Goal: Contribute content: Contribute content

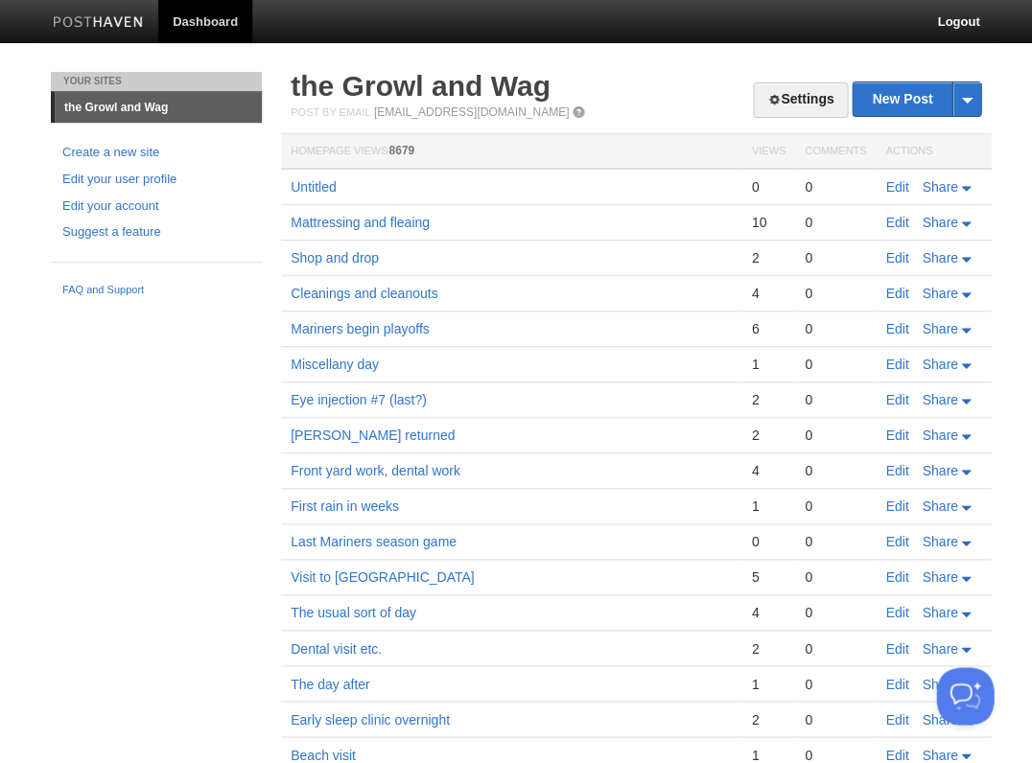
click at [894, 184] on link "Edit" at bounding box center [896, 186] width 23 height 15
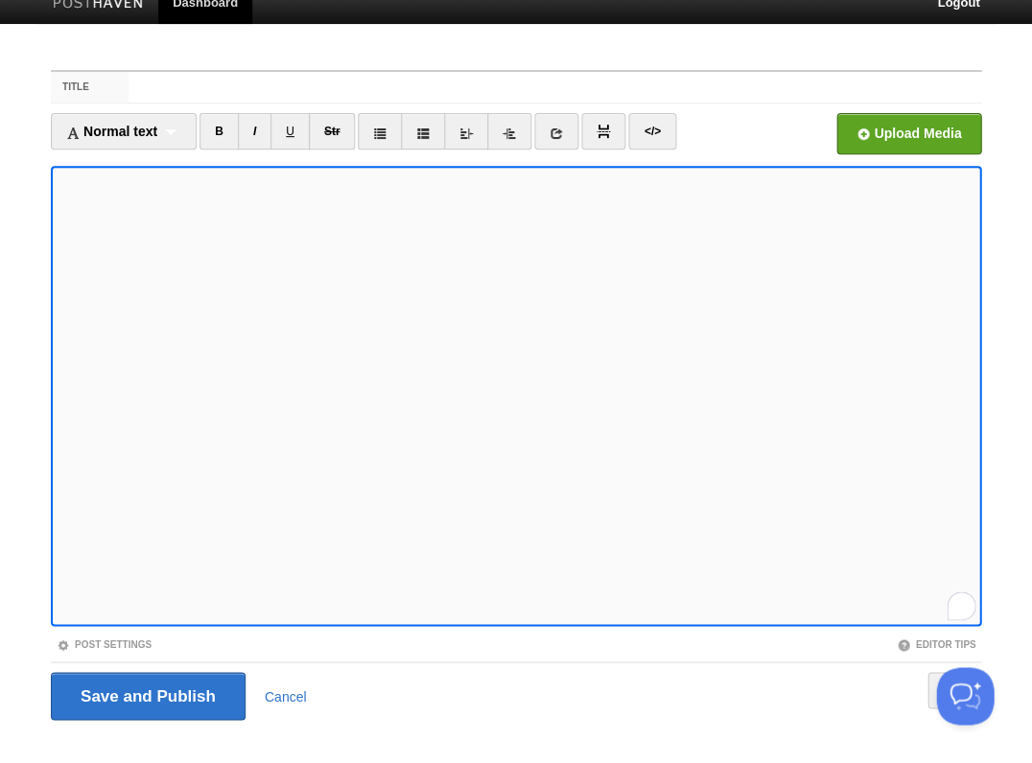
scroll to position [46, 0]
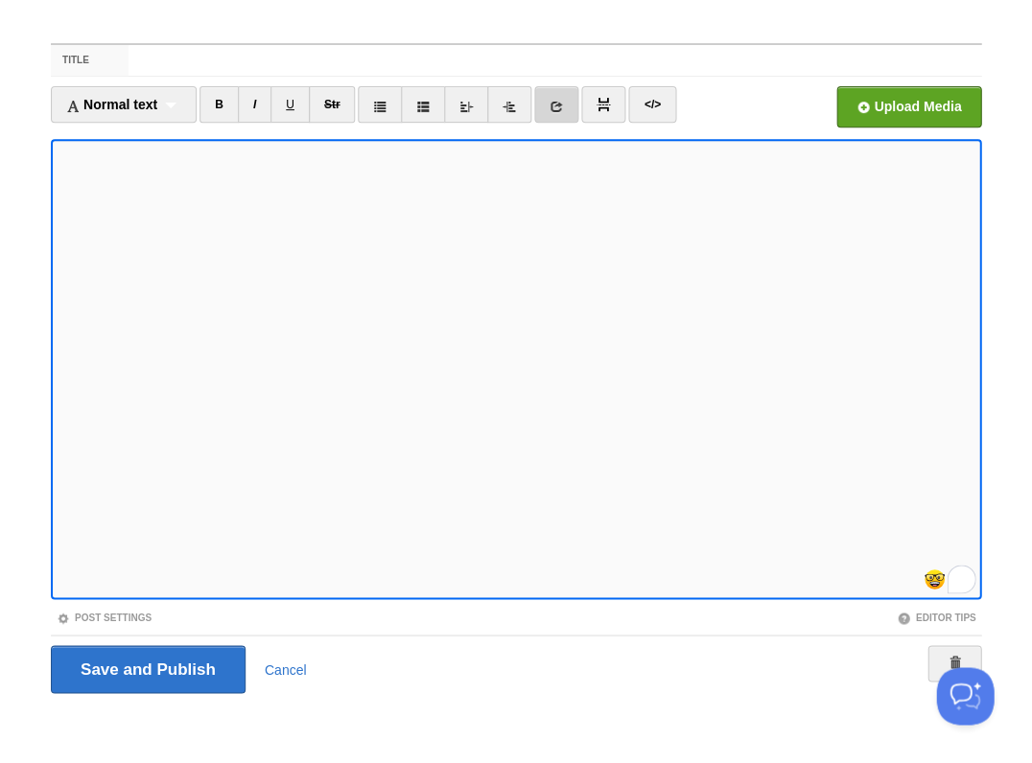
click at [556, 102] on icon at bounding box center [556, 106] width 13 height 13
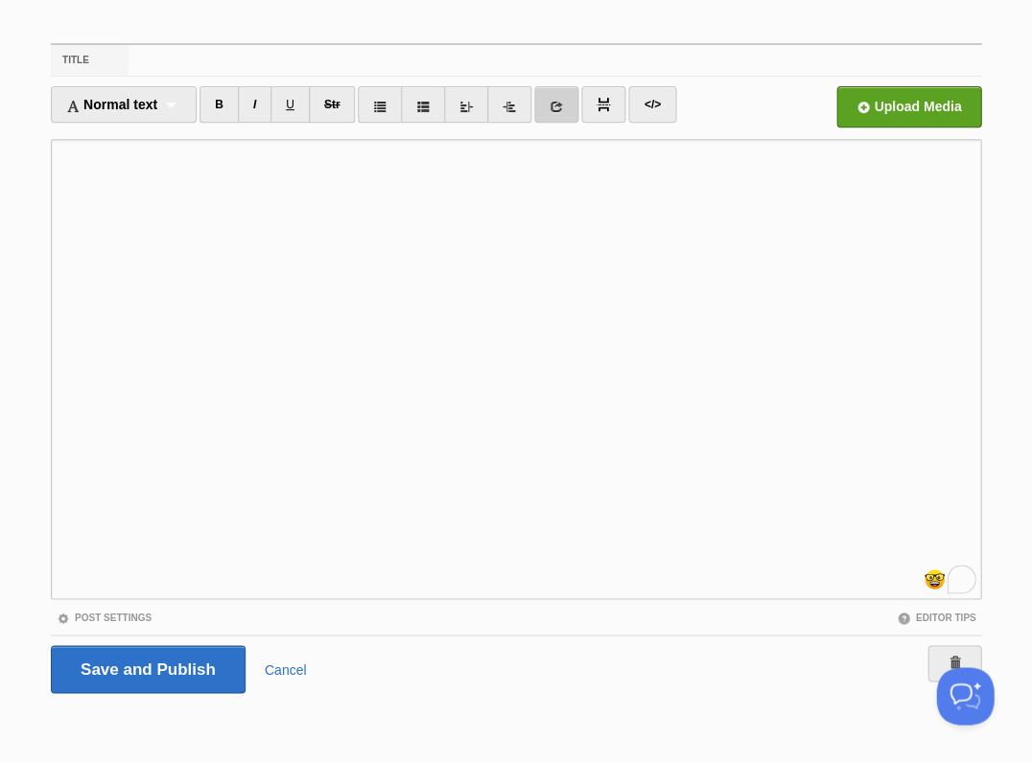
scroll to position [0, 0]
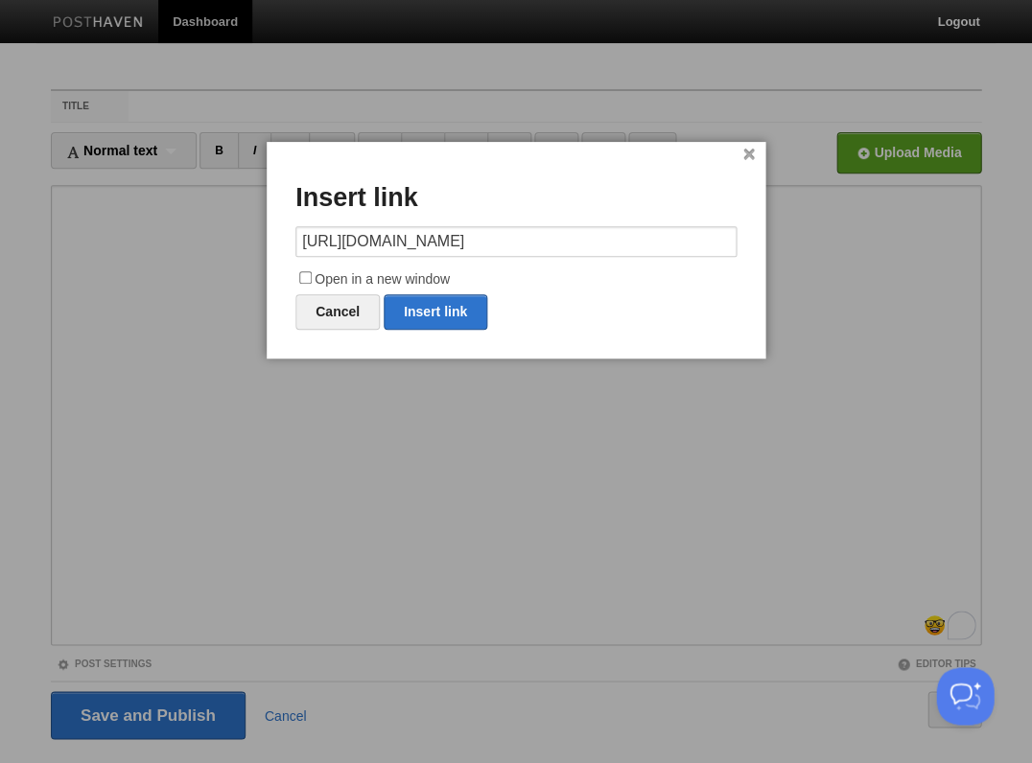
type input "https://"
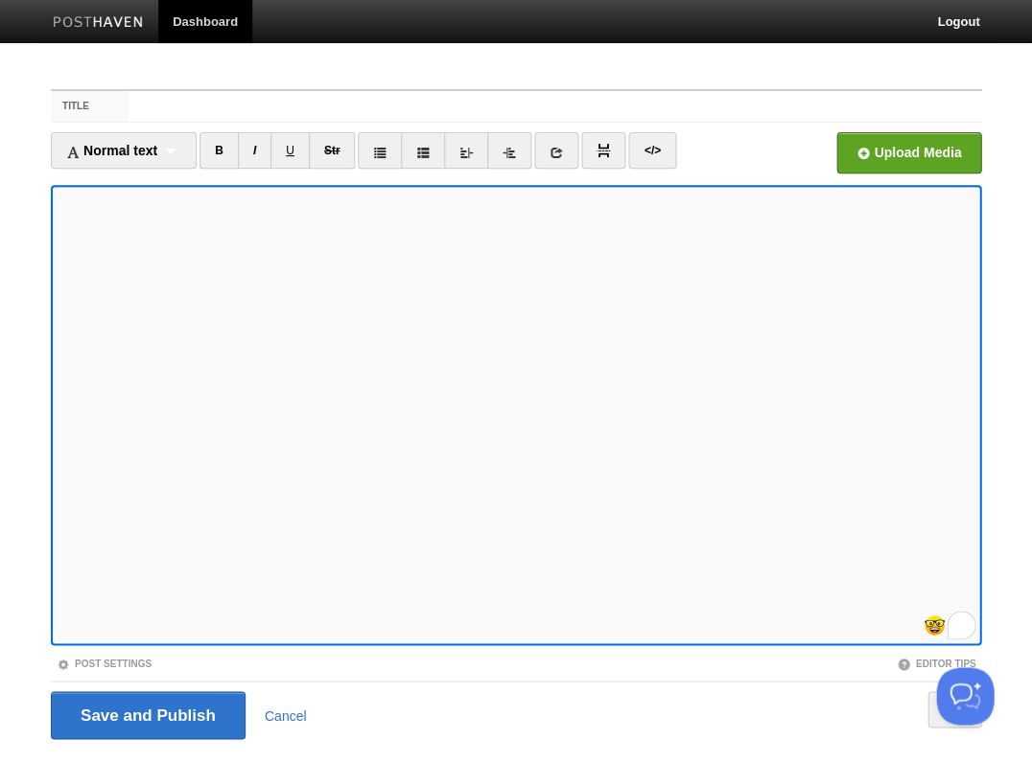
click at [115, 104] on label "Title" at bounding box center [90, 106] width 78 height 31
click at [129, 104] on input "Title" at bounding box center [555, 106] width 853 height 31
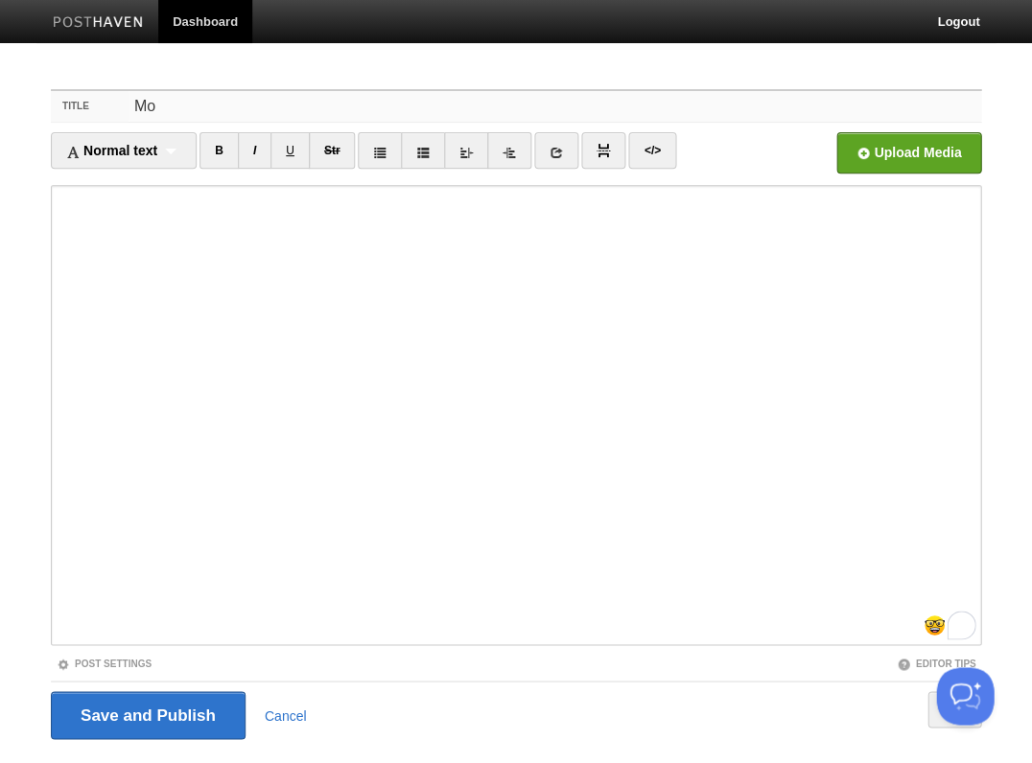
type input "M"
type input "T"
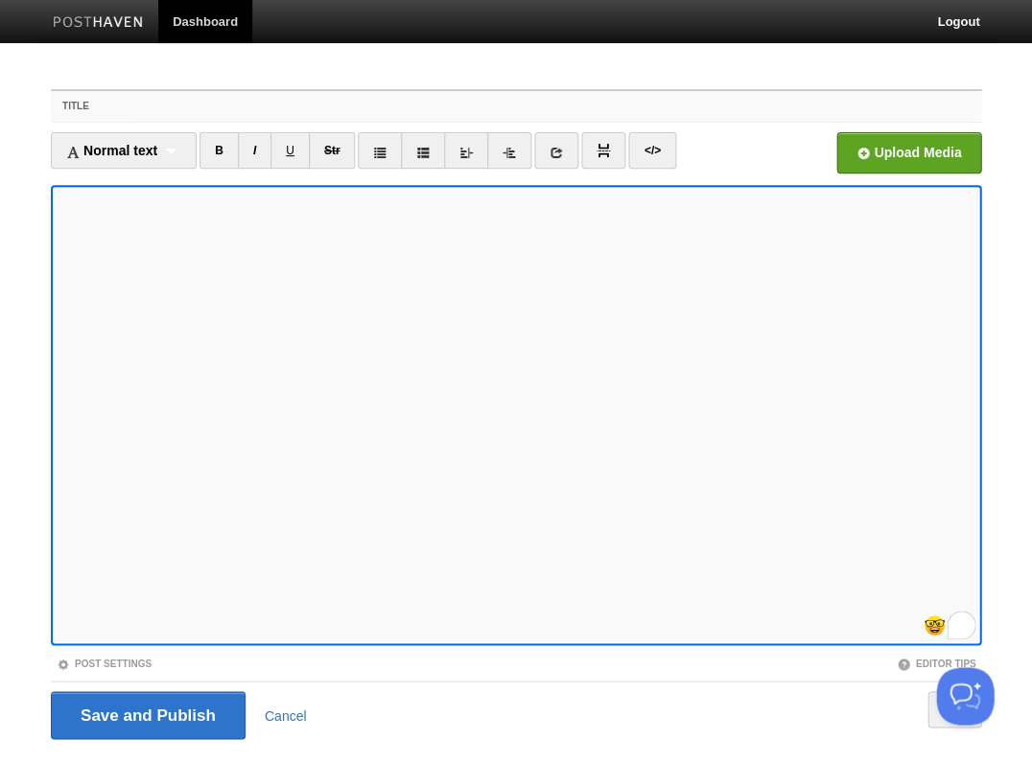
click at [144, 108] on input "Title" at bounding box center [555, 106] width 853 height 31
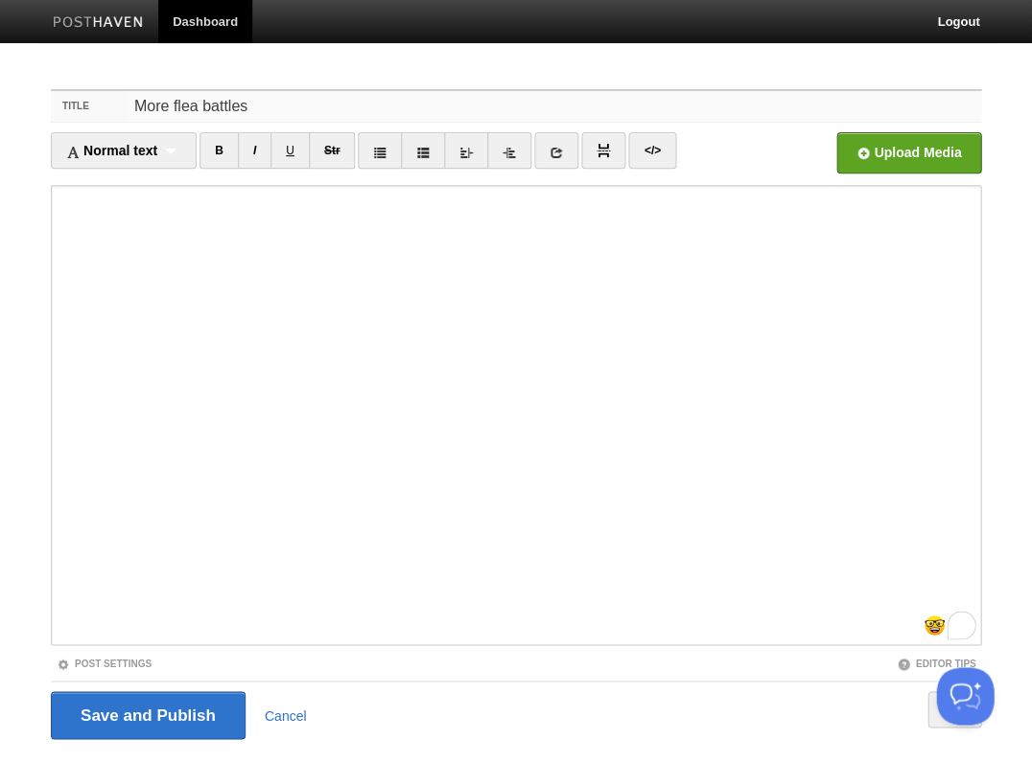
type input "More flea battles"
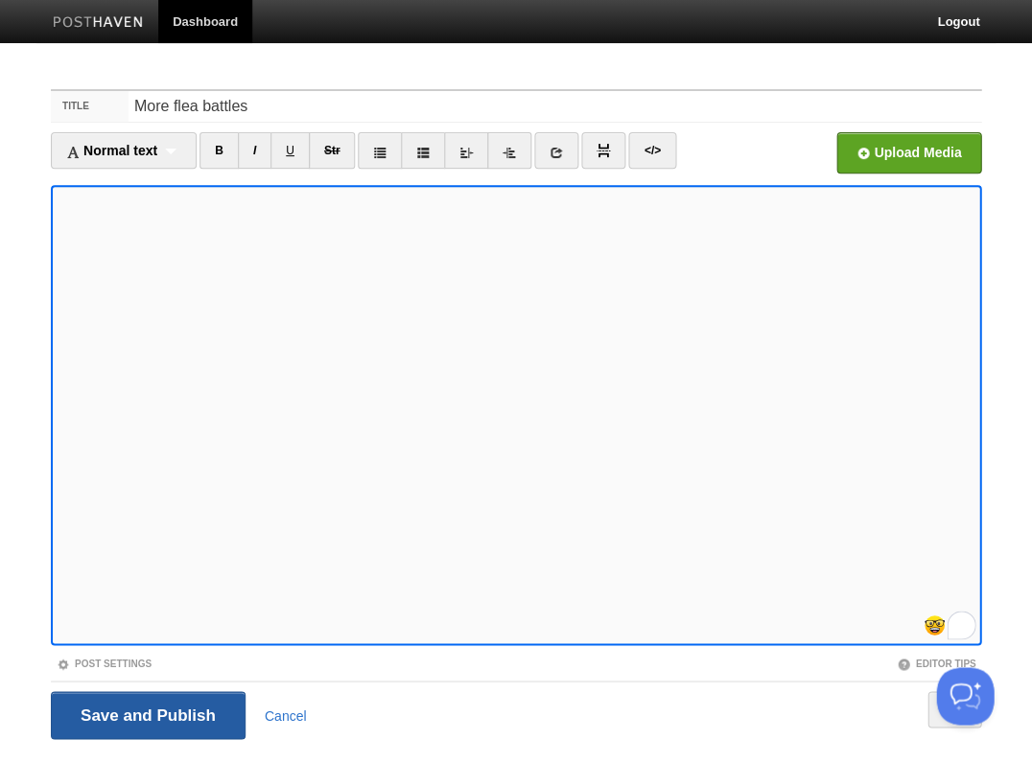
click at [146, 714] on input "Save and Publish" at bounding box center [148, 716] width 195 height 48
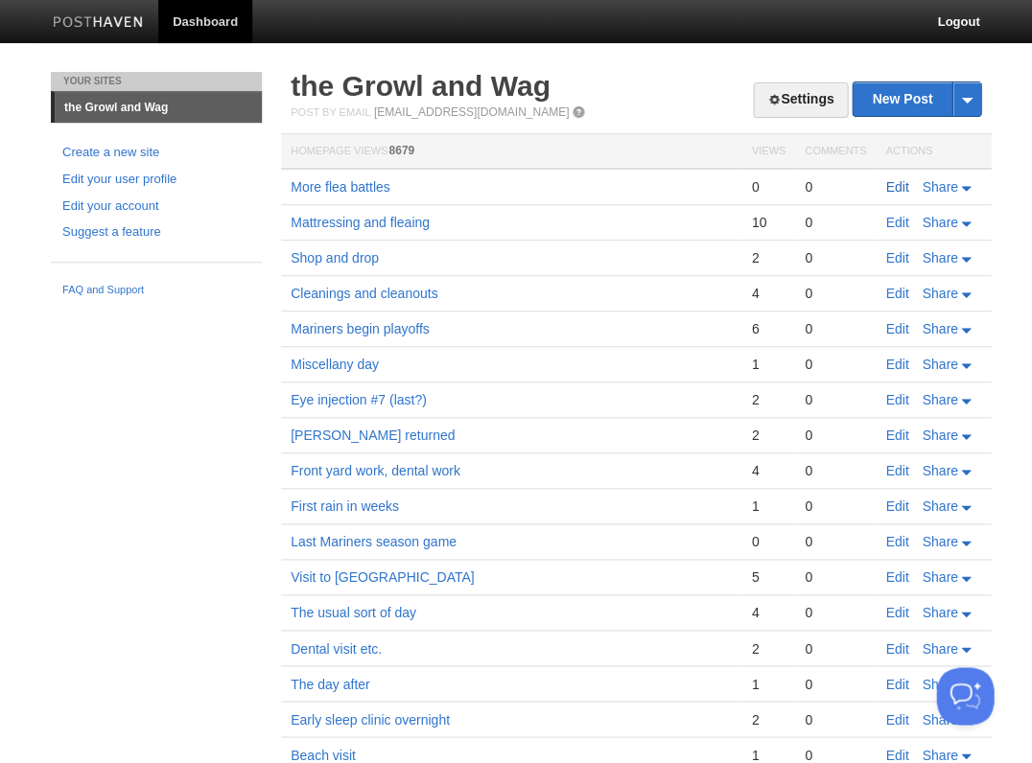
click at [898, 186] on link "Edit" at bounding box center [896, 186] width 23 height 15
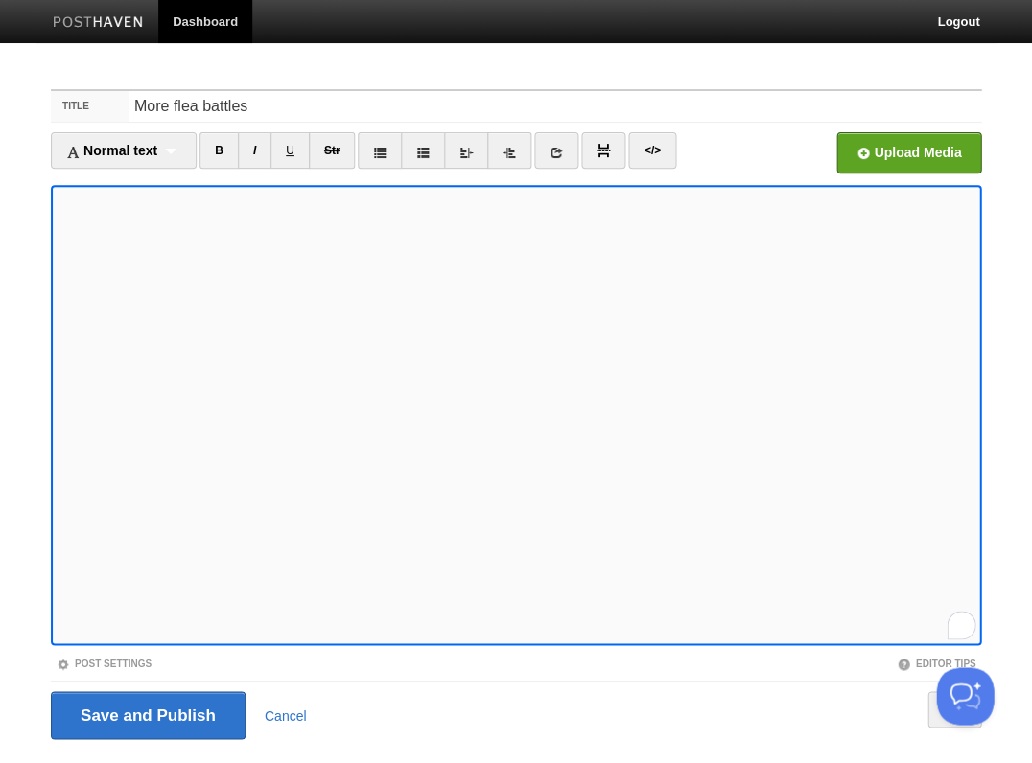
scroll to position [46, 0]
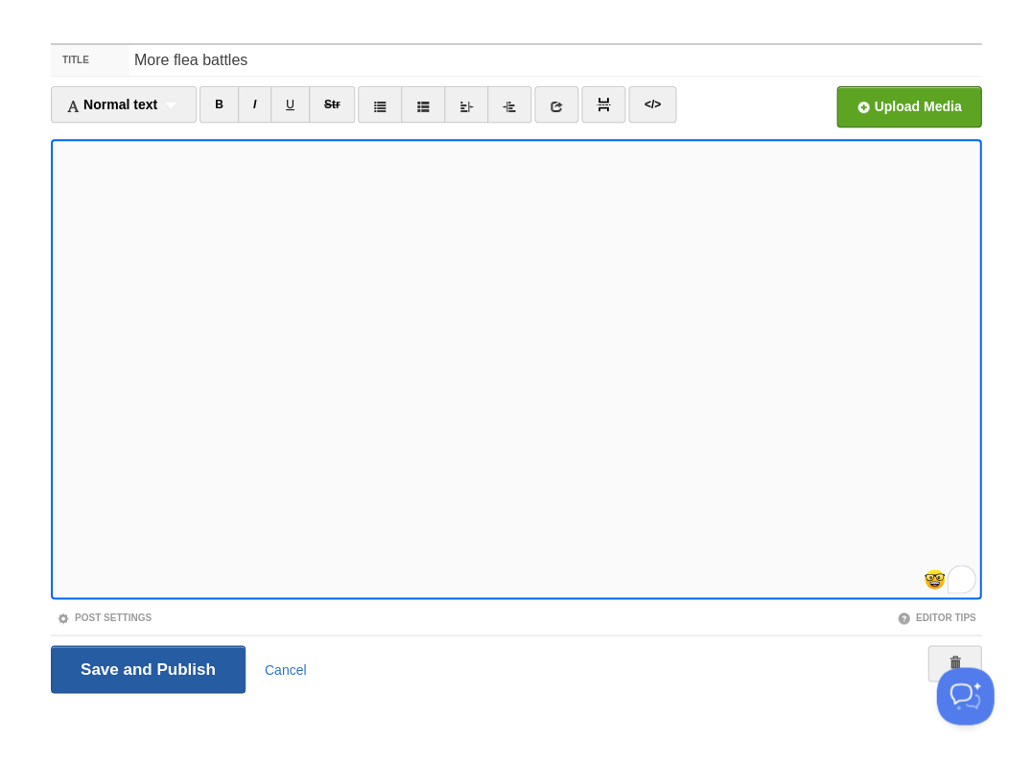
click at [146, 668] on input "Save and Publish" at bounding box center [148, 670] width 195 height 48
